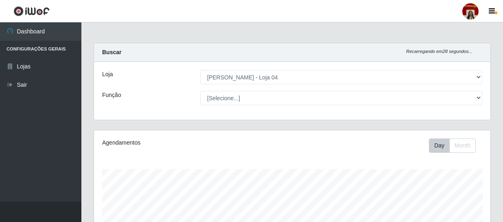
select select "251"
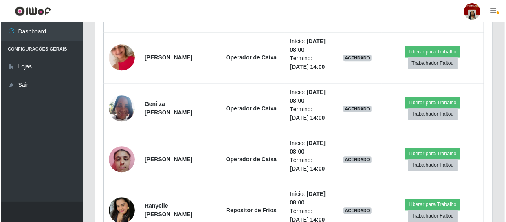
scroll to position [888, 0]
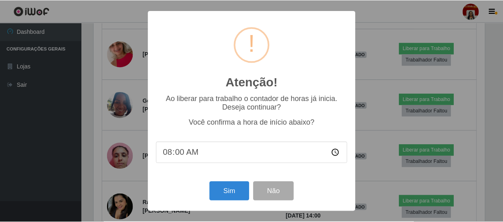
scroll to position [169, 393]
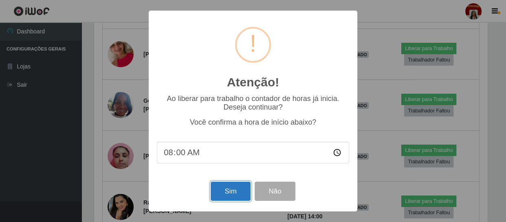
click at [232, 188] on button "Sim" at bounding box center [229, 191] width 39 height 19
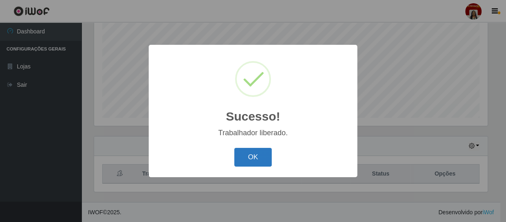
click at [250, 157] on button "OK" at bounding box center [253, 157] width 38 height 19
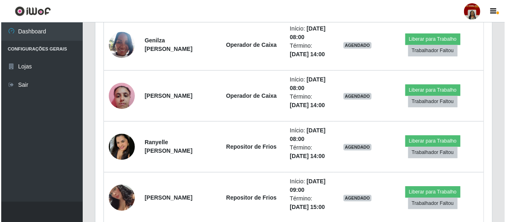
scroll to position [951, 0]
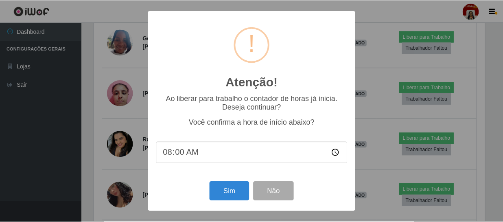
scroll to position [169, 393]
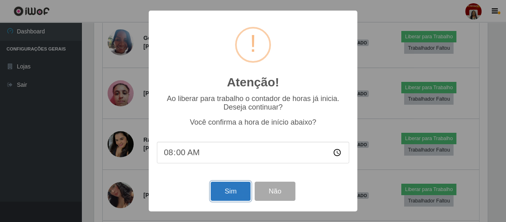
click at [235, 195] on button "Sim" at bounding box center [229, 191] width 39 height 19
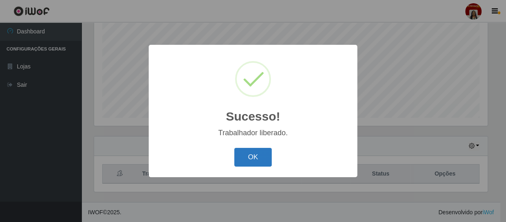
click at [241, 152] on button "OK" at bounding box center [253, 157] width 38 height 19
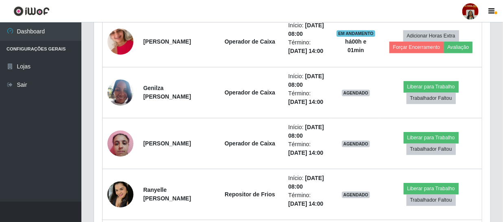
scroll to position [914, 0]
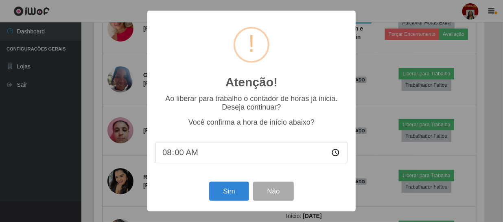
scroll to position [0, 0]
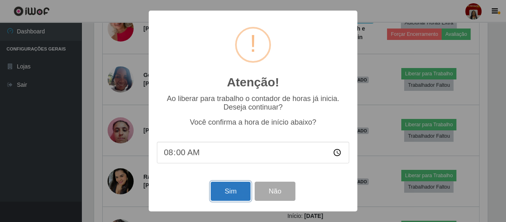
click at [238, 191] on button "Sim" at bounding box center [229, 191] width 39 height 19
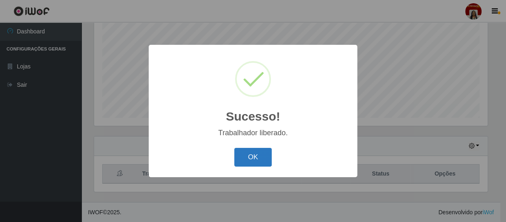
click at [237, 157] on button "OK" at bounding box center [253, 157] width 38 height 19
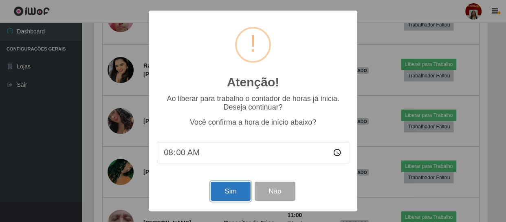
click at [245, 192] on button "Sim" at bounding box center [229, 191] width 39 height 19
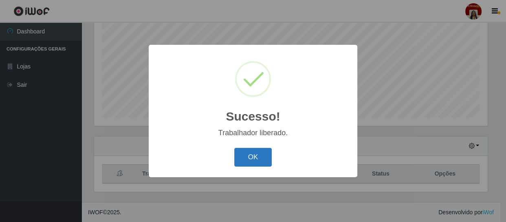
click at [263, 153] on button "OK" at bounding box center [253, 157] width 38 height 19
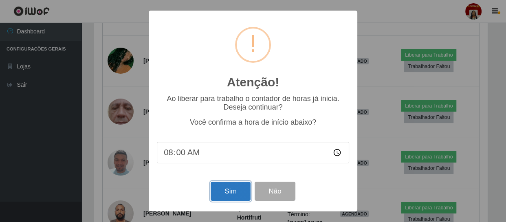
click at [219, 194] on button "Sim" at bounding box center [229, 191] width 39 height 19
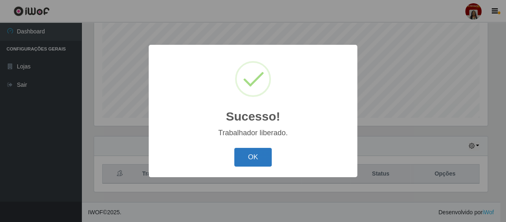
click at [266, 164] on button "OK" at bounding box center [253, 157] width 38 height 19
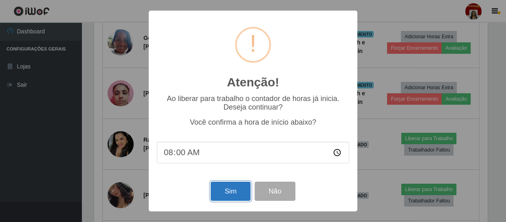
click at [222, 191] on button "Sim" at bounding box center [229, 191] width 39 height 19
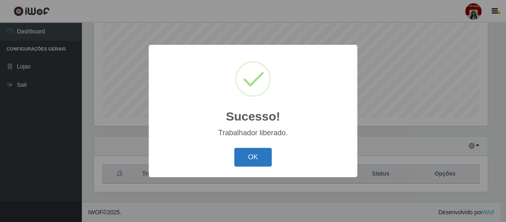
click at [248, 162] on button "OK" at bounding box center [253, 157] width 38 height 19
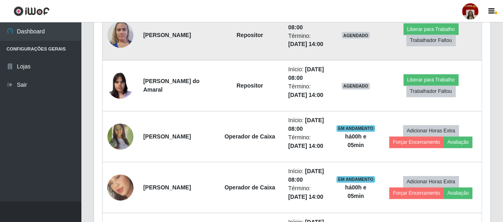
scroll to position [655, 0]
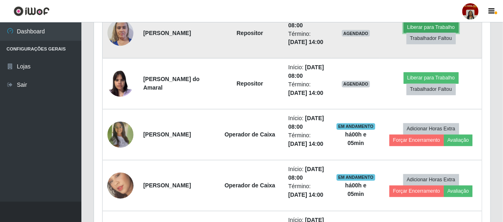
click at [416, 33] on button "Liberar para Trabalho" at bounding box center [431, 27] width 55 height 11
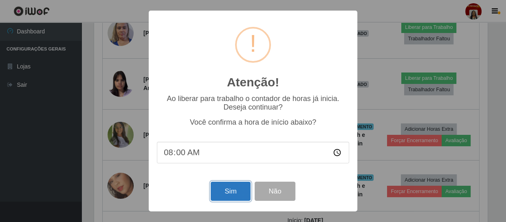
click at [232, 191] on button "Sim" at bounding box center [229, 191] width 39 height 19
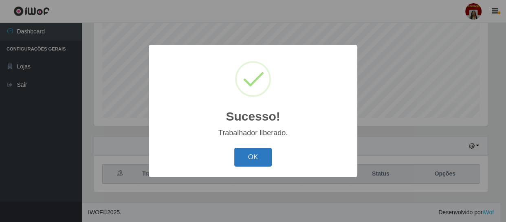
click at [250, 163] on button "OK" at bounding box center [253, 157] width 38 height 19
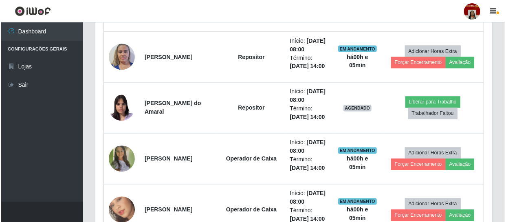
scroll to position [618, 0]
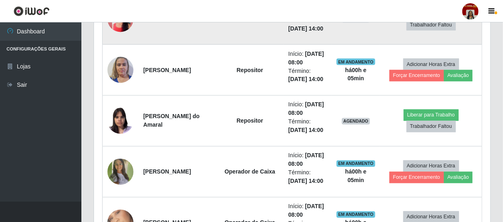
click at [432, 19] on button "Liberar para Trabalho" at bounding box center [431, 13] width 55 height 11
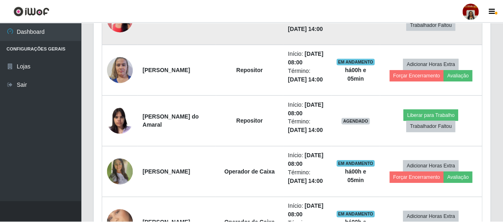
scroll to position [169, 393]
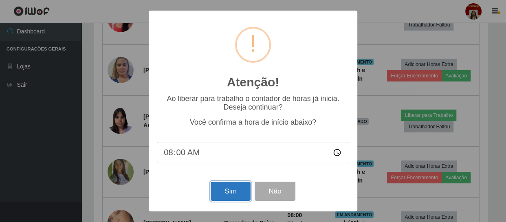
click at [233, 194] on button "Sim" at bounding box center [229, 191] width 39 height 19
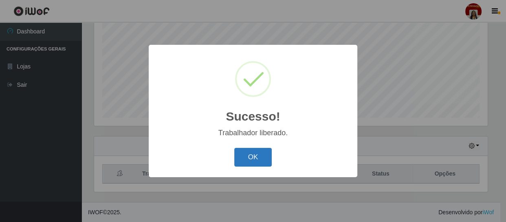
click at [253, 152] on button "OK" at bounding box center [253, 157] width 38 height 19
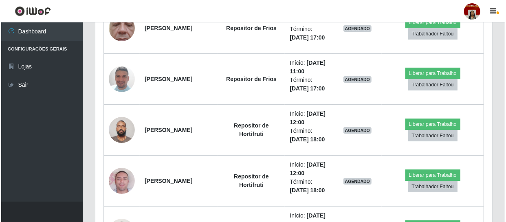
scroll to position [1247, 0]
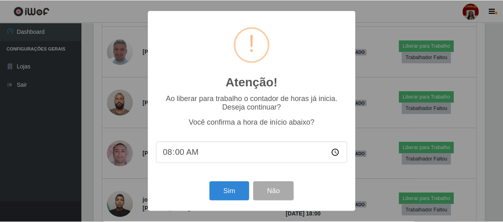
scroll to position [169, 393]
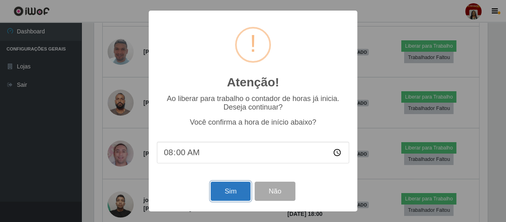
click at [239, 199] on button "Sim" at bounding box center [229, 191] width 39 height 19
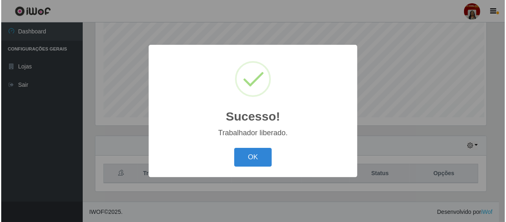
scroll to position [173, 0]
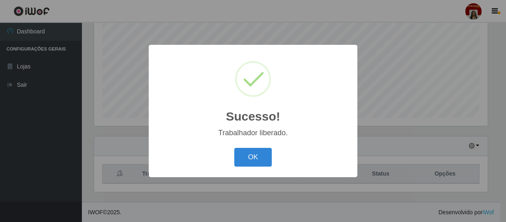
click at [278, 161] on div "OK Cancel" at bounding box center [253, 156] width 192 height 23
click at [261, 163] on button "OK" at bounding box center [253, 157] width 38 height 19
